Goal: Use online tool/utility: Use online tool/utility

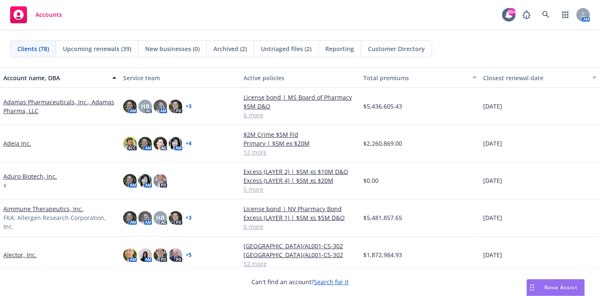
click at [550, 284] on span "Nova Assist" at bounding box center [561, 287] width 33 height 7
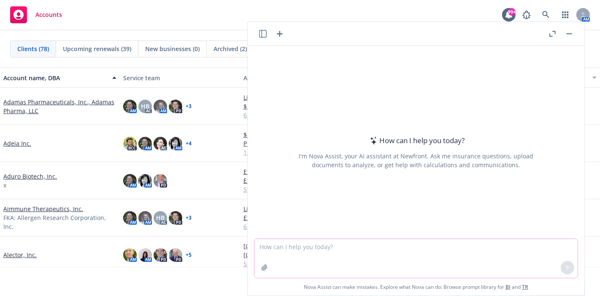
click at [275, 244] on textarea at bounding box center [416, 258] width 323 height 39
paste textarea "The D&O marketplace continues to be favorable for buyers, though the size of im…"
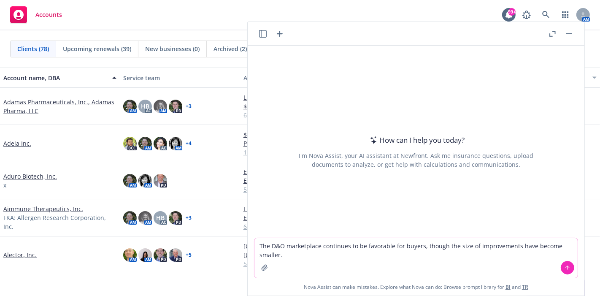
click at [257, 243] on textarea "The D&O marketplace continues to be favorable for buyers, though the size of im…" at bounding box center [416, 258] width 323 height 40
type textarea "Please improve this sentence. The D&O marketplace continues to be favorable for…"
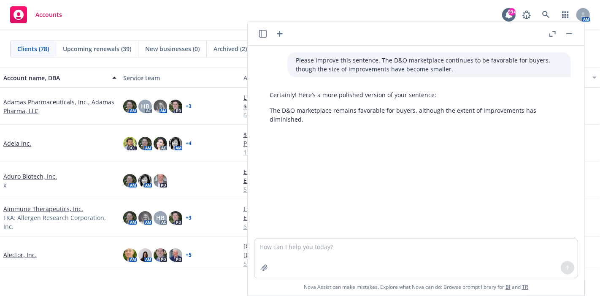
click at [324, 118] on p "The D&O marketplace remains favorable for buyers, although the extent of improv…" at bounding box center [416, 115] width 293 height 18
